Goal: Transaction & Acquisition: Purchase product/service

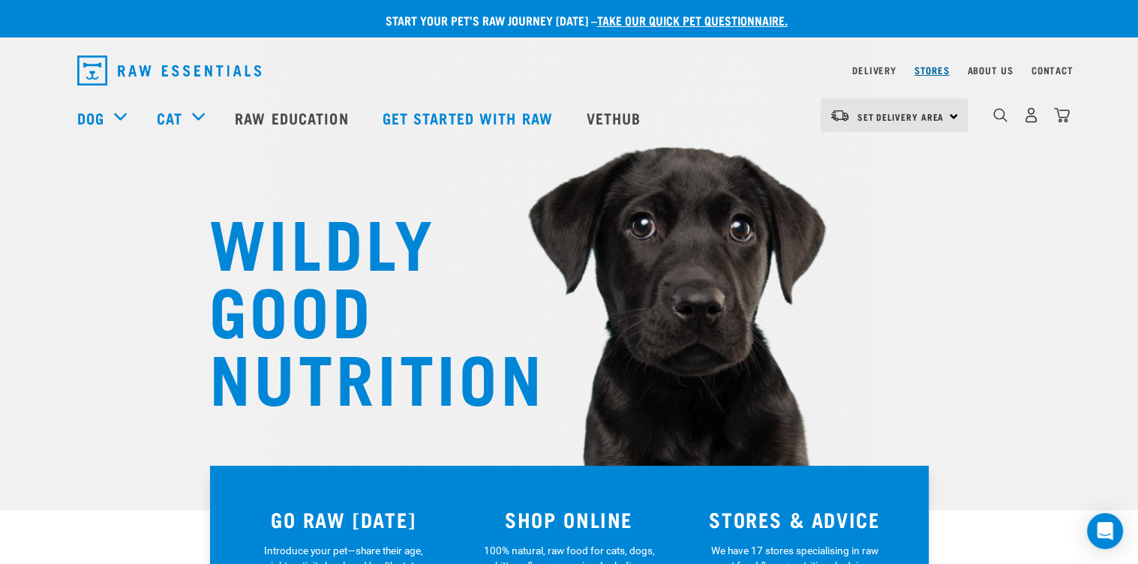
click at [925, 70] on link "Stores" at bounding box center [931, 69] width 35 height 5
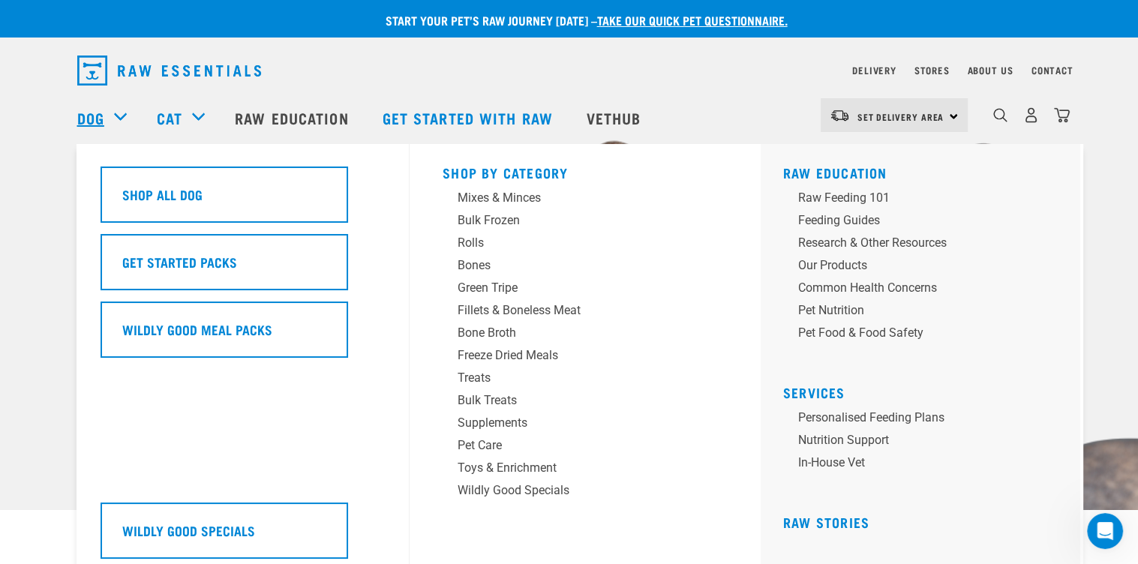
click at [101, 122] on link "Dog" at bounding box center [90, 117] width 27 height 22
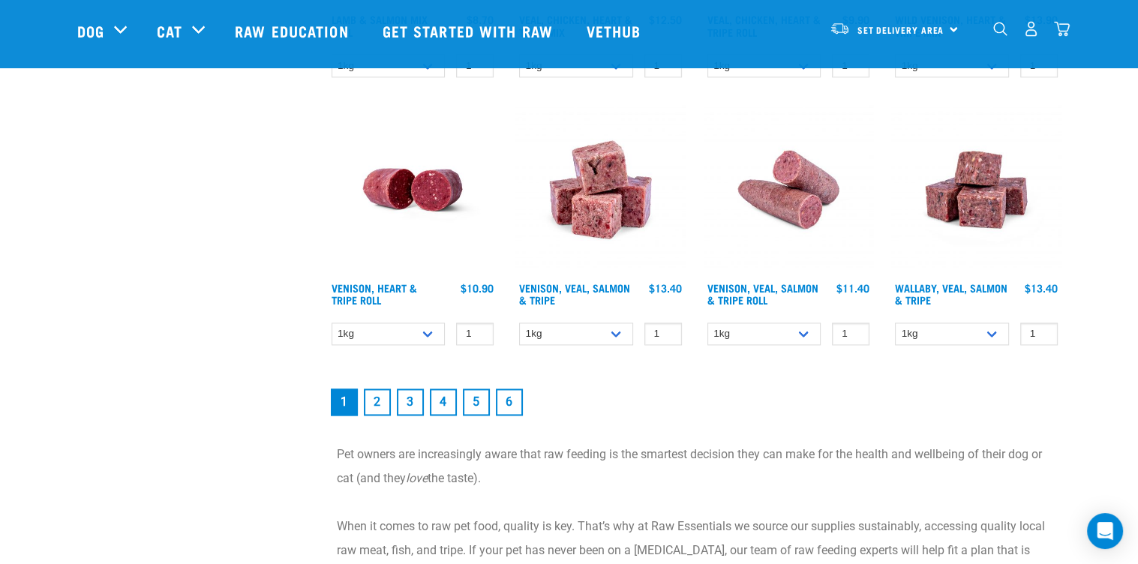
scroll to position [1929, 0]
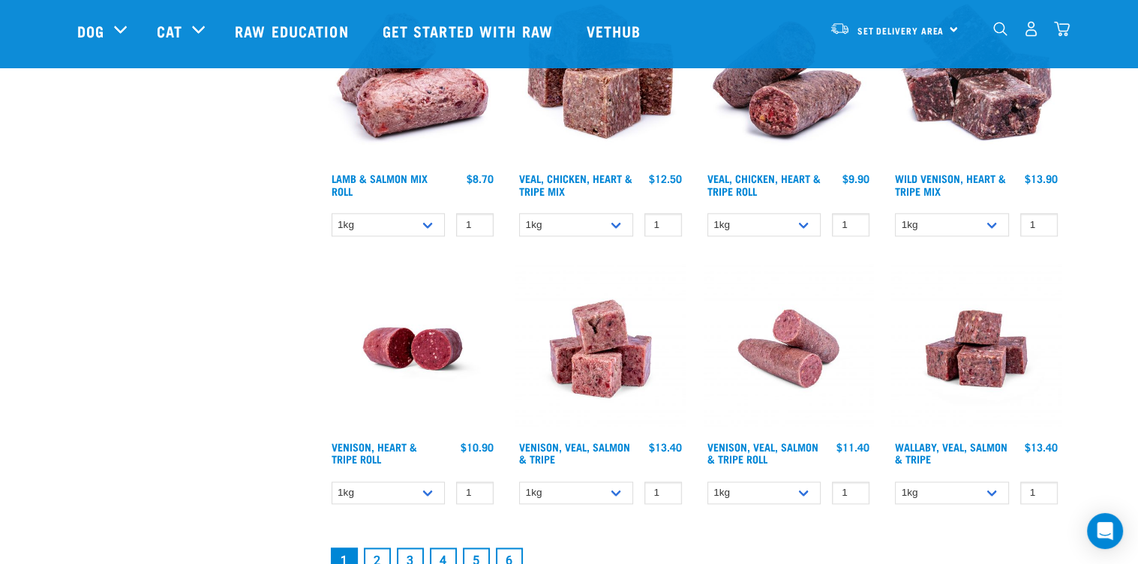
click at [379, 556] on link "2" at bounding box center [377, 560] width 27 height 27
